Goal: Task Accomplishment & Management: Complete application form

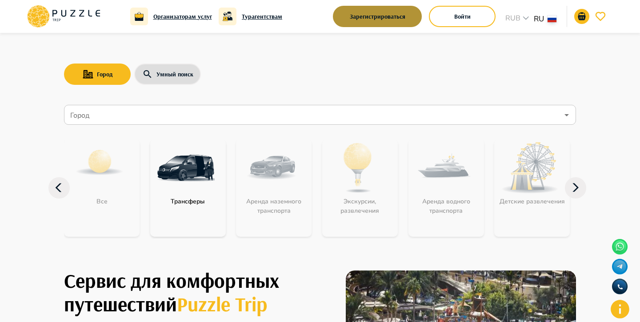
click at [399, 9] on button "Зарегистрироваться" at bounding box center [377, 16] width 89 height 21
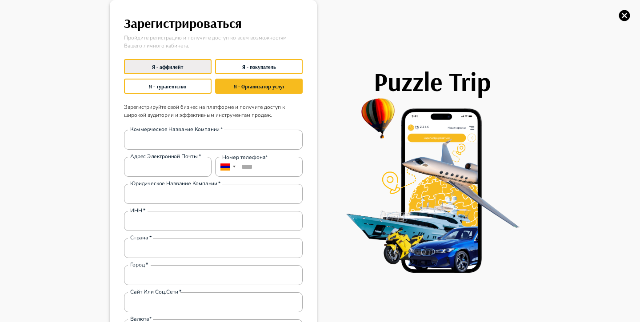
click at [200, 71] on button "Я - аффилейт" at bounding box center [168, 66] width 88 height 15
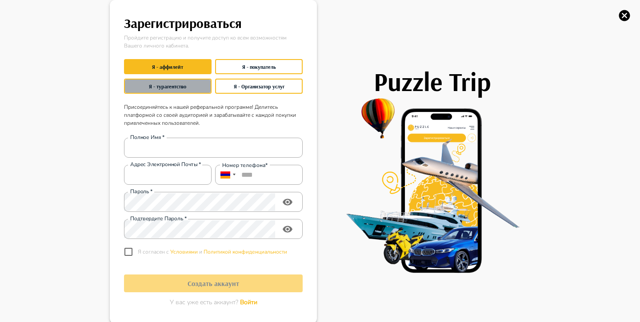
click at [172, 84] on button "Я - турагентство" at bounding box center [168, 86] width 88 height 15
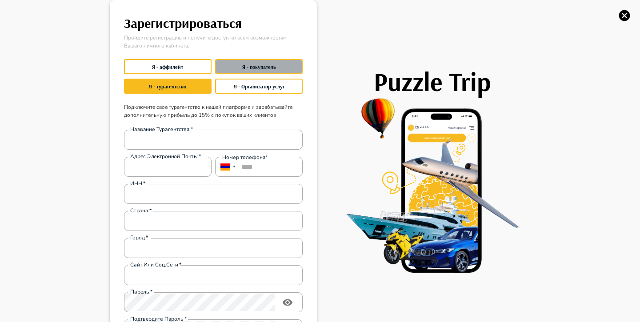
click at [240, 72] on button "Я - покупатель" at bounding box center [259, 66] width 88 height 15
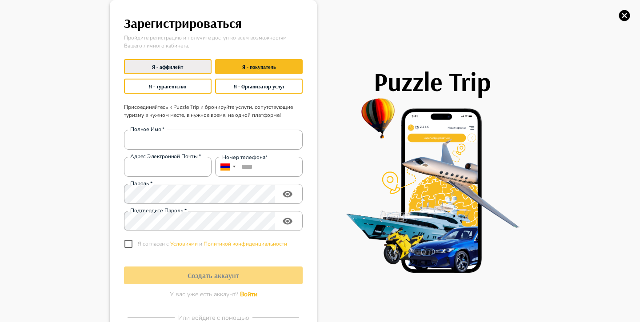
click at [196, 66] on button "Я - аффилейт" at bounding box center [168, 66] width 88 height 15
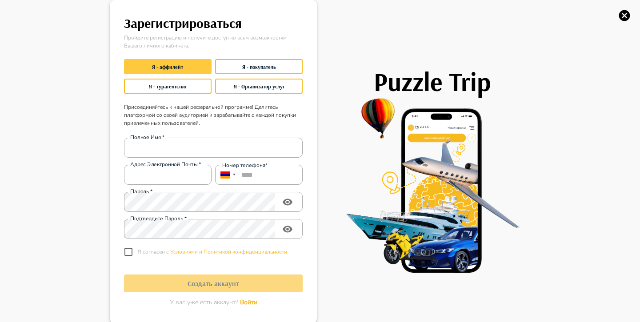
click at [186, 66] on button "Я - аффилейт" at bounding box center [168, 66] width 88 height 15
click at [349, 51] on div "Puzzle Trip" at bounding box center [423, 162] width 213 height 324
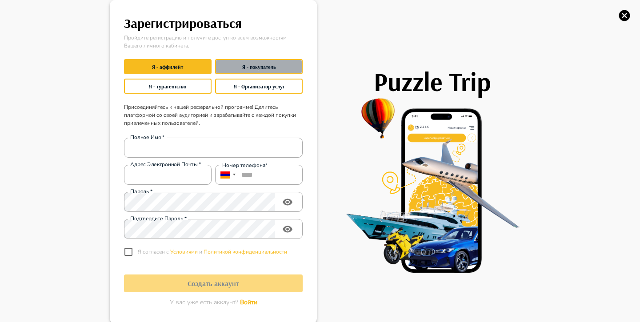
click at [251, 68] on button "Я - покупатель" at bounding box center [259, 66] width 88 height 15
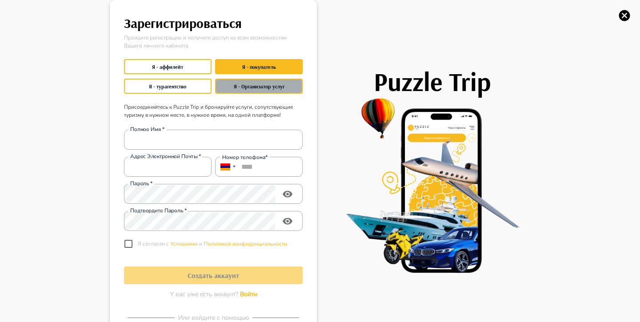
click at [247, 89] on button "Я - Организатор услуг" at bounding box center [259, 86] width 88 height 15
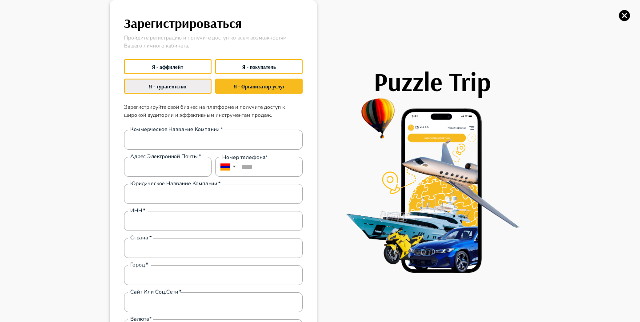
click at [194, 86] on button "Я - турагентство" at bounding box center [168, 86] width 88 height 15
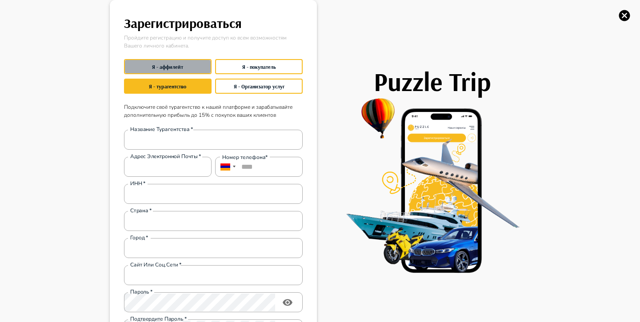
click at [192, 64] on button "Я - аффилейт" at bounding box center [168, 66] width 88 height 15
